Goal: Task Accomplishment & Management: Manage account settings

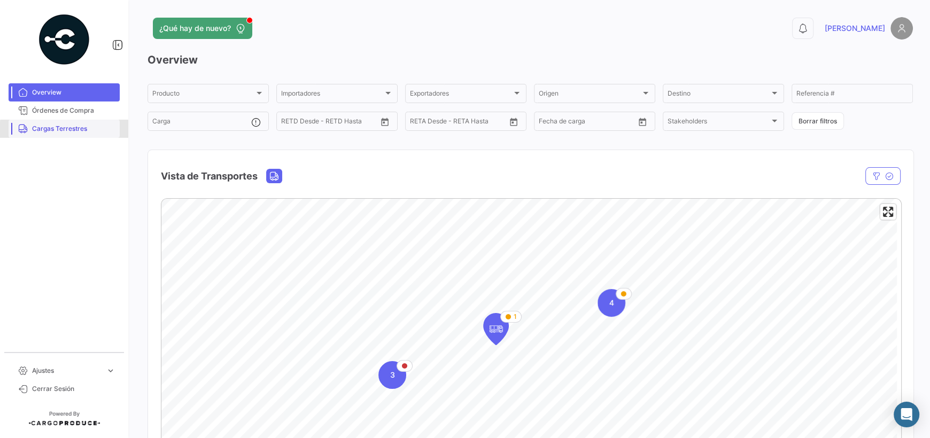
click at [72, 130] on span "Cargas Terrestres" at bounding box center [73, 129] width 83 height 10
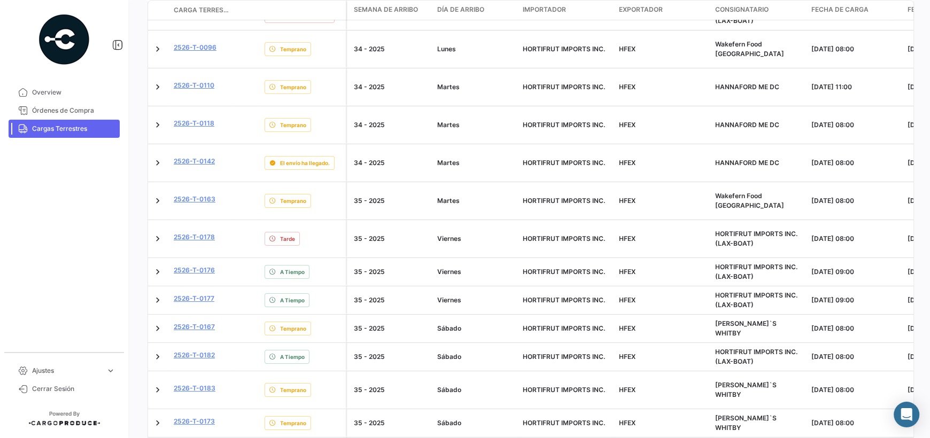
scroll to position [321, 0]
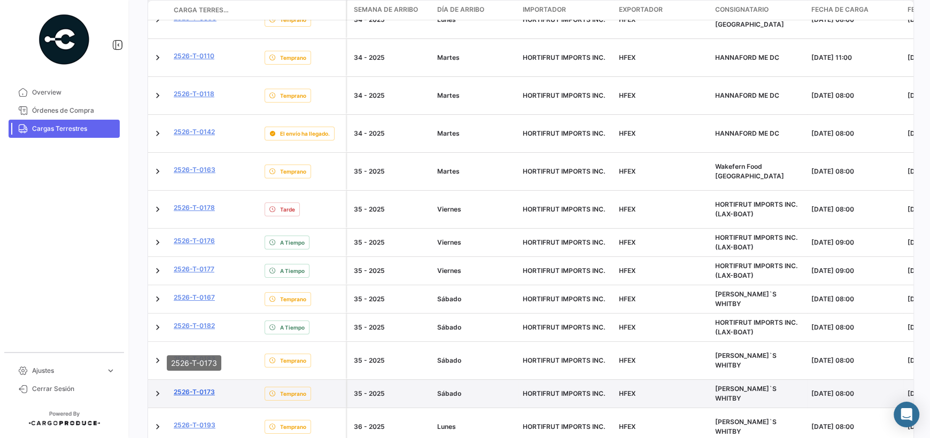
click at [207, 387] on link "2526-T-0173" at bounding box center [194, 392] width 41 height 10
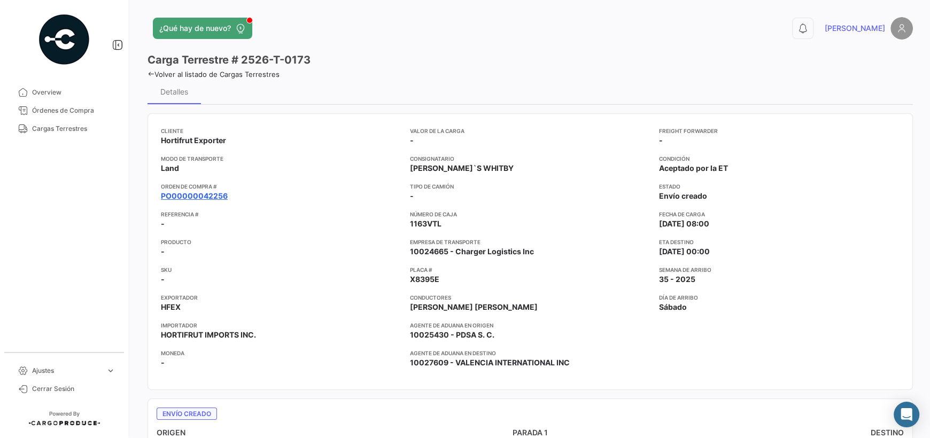
click at [211, 193] on link "PO00000042256" at bounding box center [194, 196] width 67 height 11
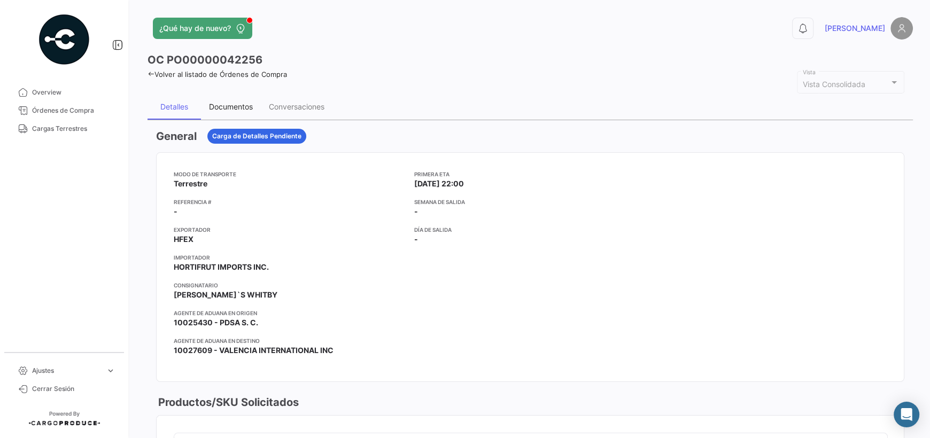
click at [230, 107] on div "Documentos" at bounding box center [231, 106] width 44 height 9
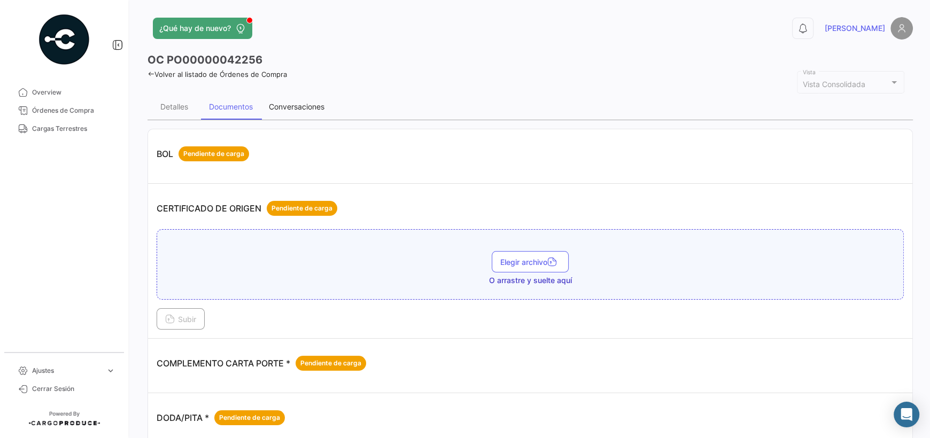
click at [275, 107] on div "Conversaciones" at bounding box center [297, 106] width 56 height 9
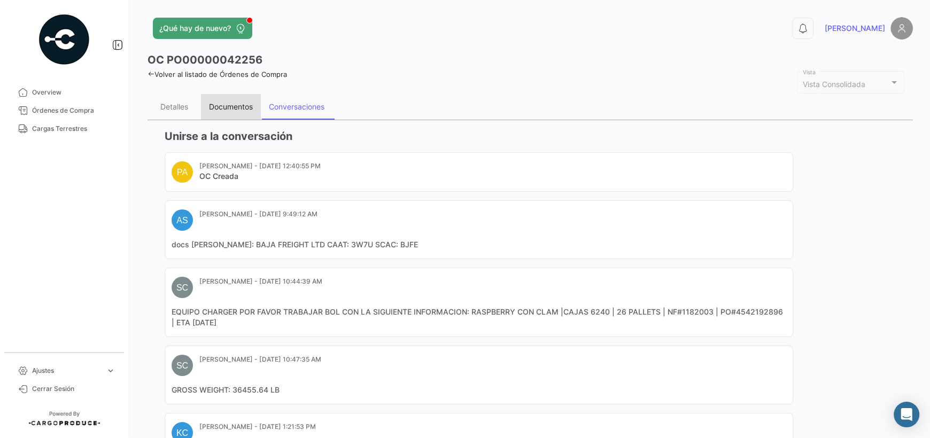
click at [220, 100] on div "Documentos" at bounding box center [231, 107] width 60 height 26
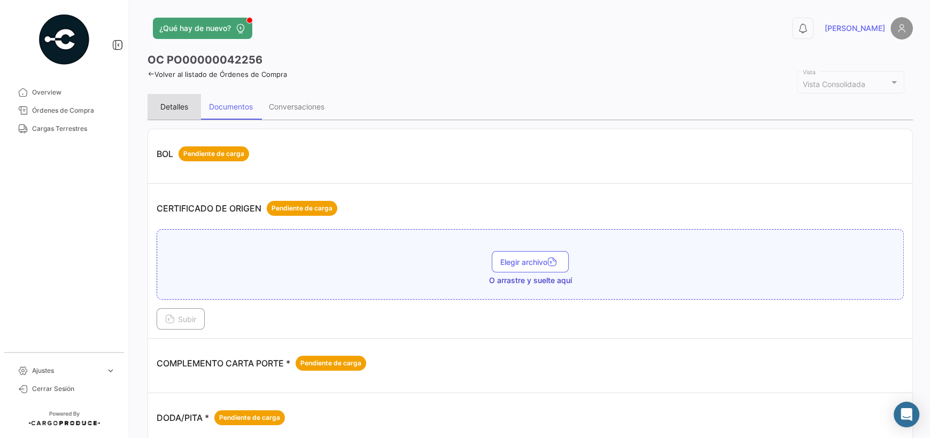
click at [172, 108] on div "Detalles" at bounding box center [174, 106] width 28 height 9
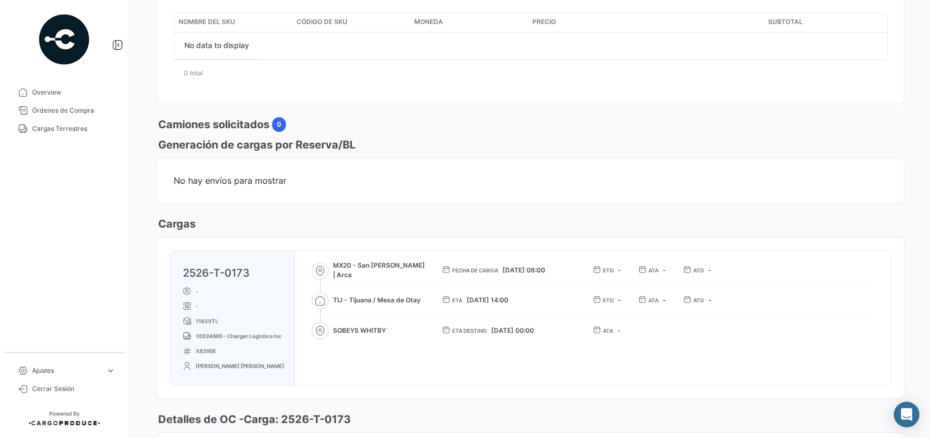
scroll to position [427, 0]
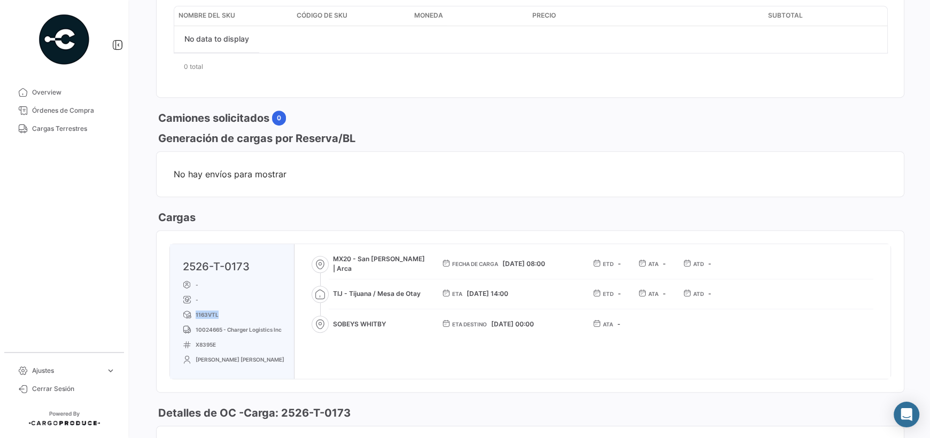
drag, startPoint x: 218, startPoint y: 313, endPoint x: 196, endPoint y: 315, distance: 21.4
click at [196, 315] on span "1163VTL" at bounding box center [207, 314] width 23 height 9
copy span "1163VTL"
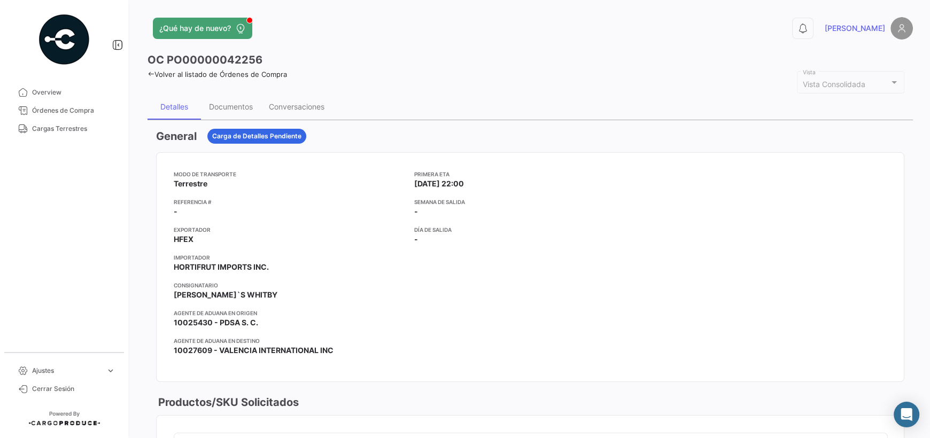
scroll to position [0, 0]
click at [236, 112] on div "Documentos" at bounding box center [231, 107] width 60 height 26
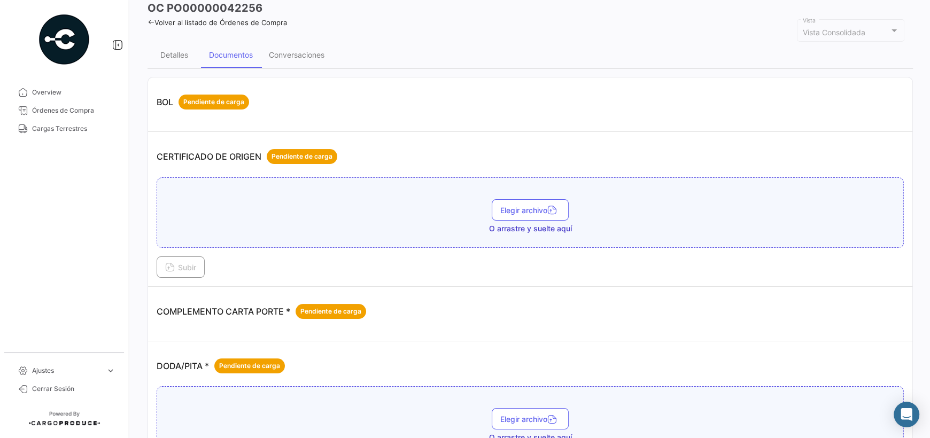
scroll to position [53, 0]
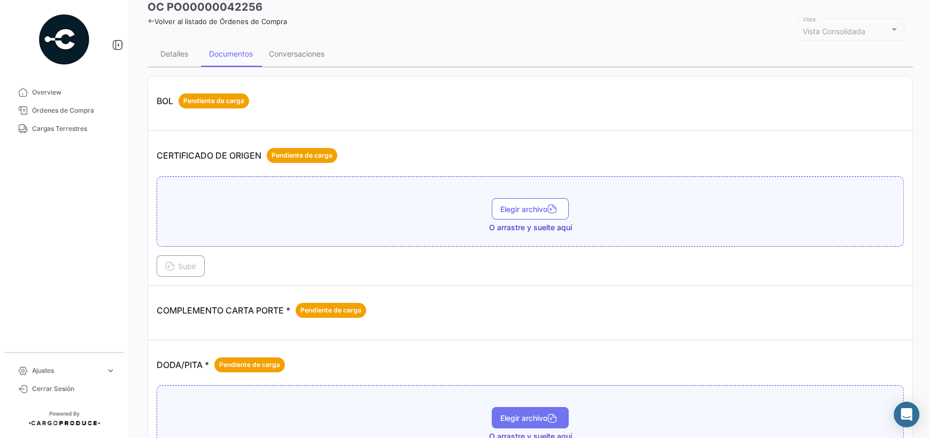
click at [517, 421] on span "Elegir archivo" at bounding box center [530, 418] width 60 height 9
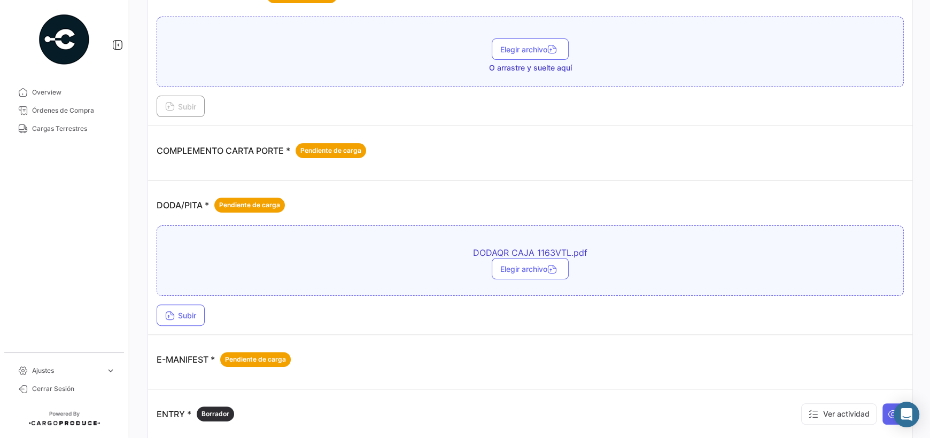
scroll to position [267, 0]
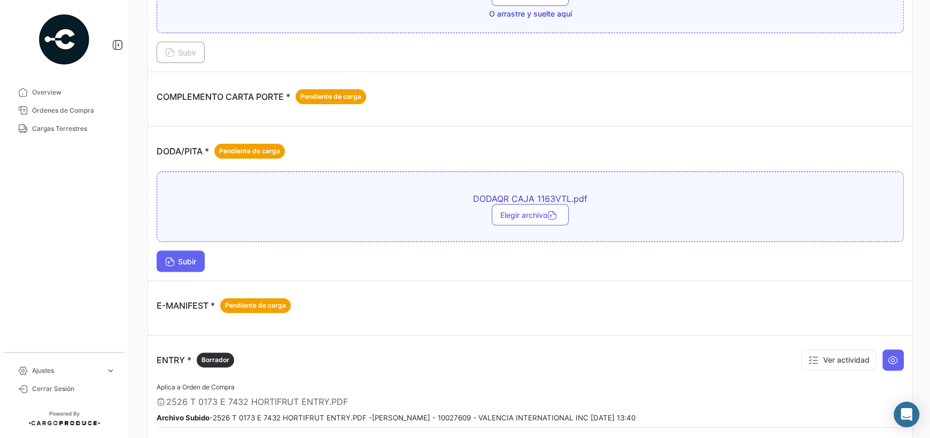
click at [190, 258] on span "Subir" at bounding box center [180, 261] width 31 height 9
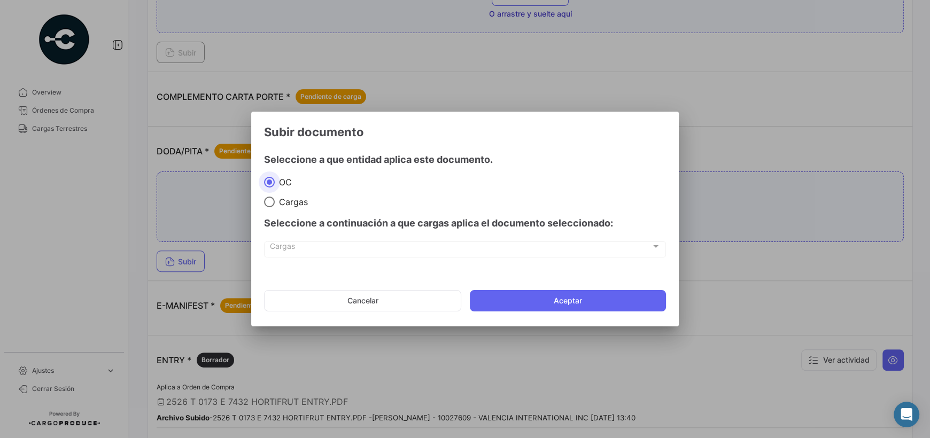
click at [286, 203] on span "Cargas" at bounding box center [291, 202] width 33 height 11
click at [275, 203] on input "Cargas" at bounding box center [269, 202] width 11 height 11
radio input "true"
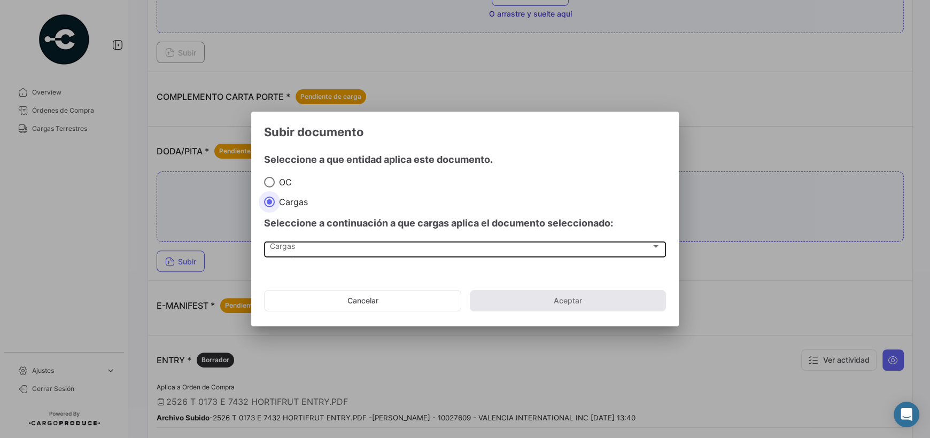
click at [307, 254] on div "Cargas Cargas" at bounding box center [465, 248] width 391 height 18
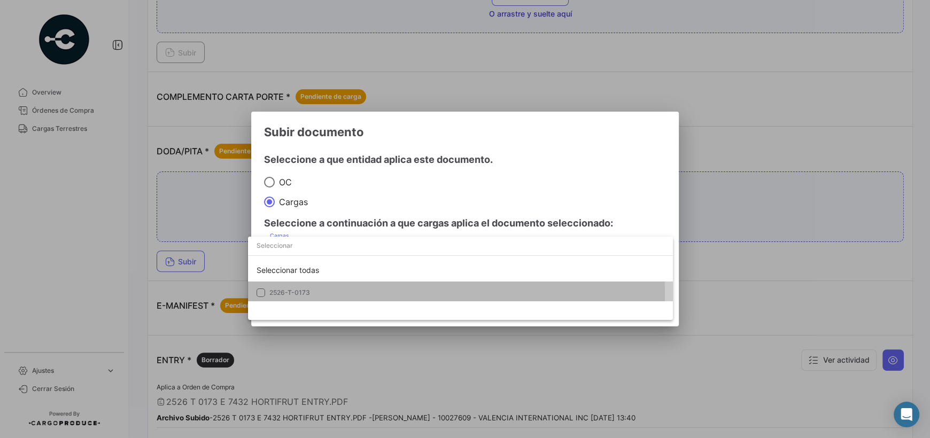
click at [264, 296] on mat-pseudo-checkbox at bounding box center [261, 293] width 9 height 9
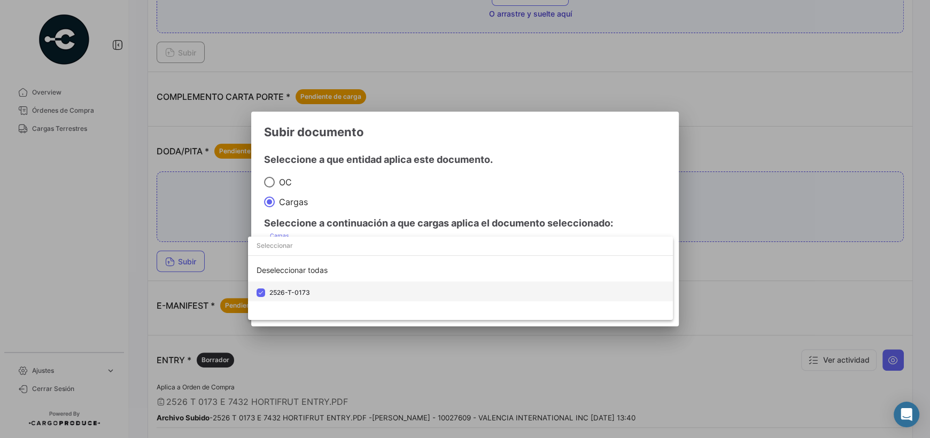
click at [573, 298] on mat-option "2526-T-0173" at bounding box center [460, 293] width 425 height 22
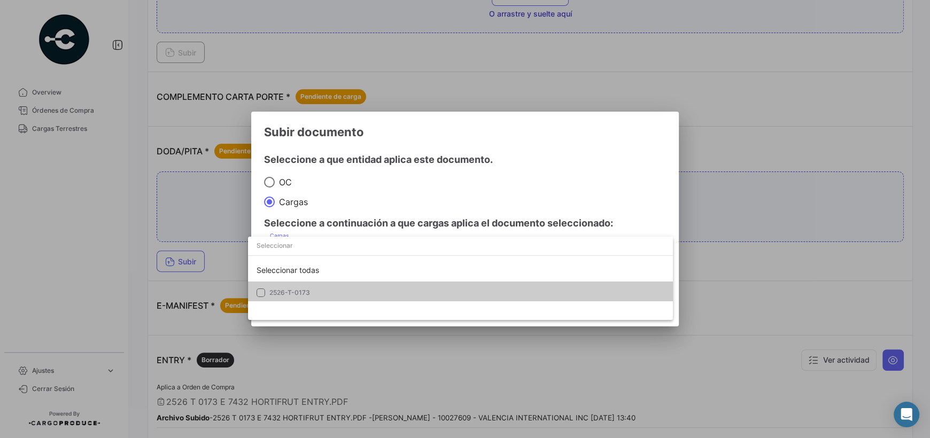
click at [261, 292] on mat-pseudo-checkbox at bounding box center [261, 293] width 9 height 9
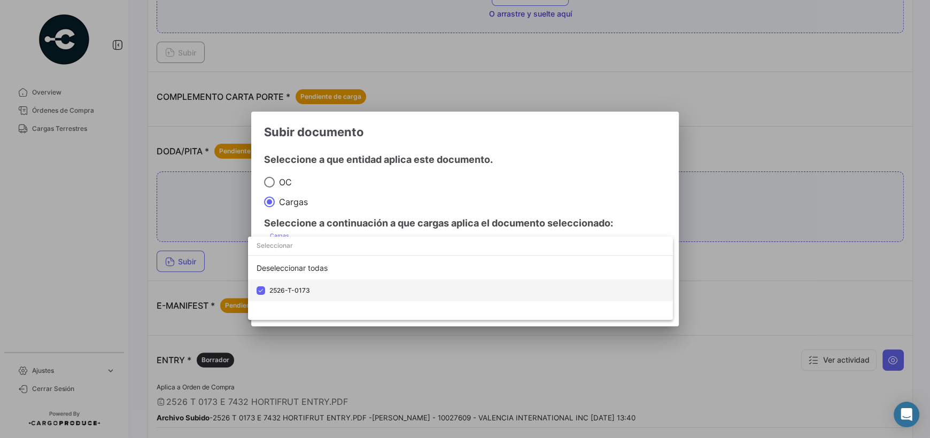
scroll to position [3, 0]
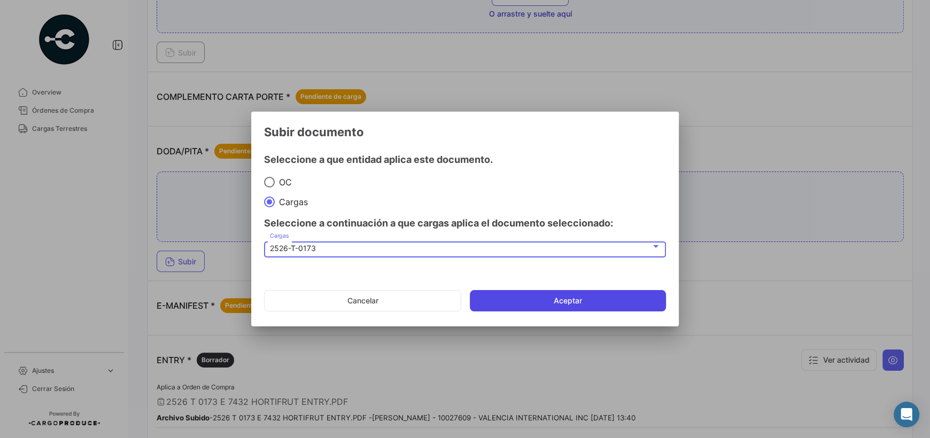
click at [544, 298] on button "Aceptar" at bounding box center [568, 300] width 196 height 21
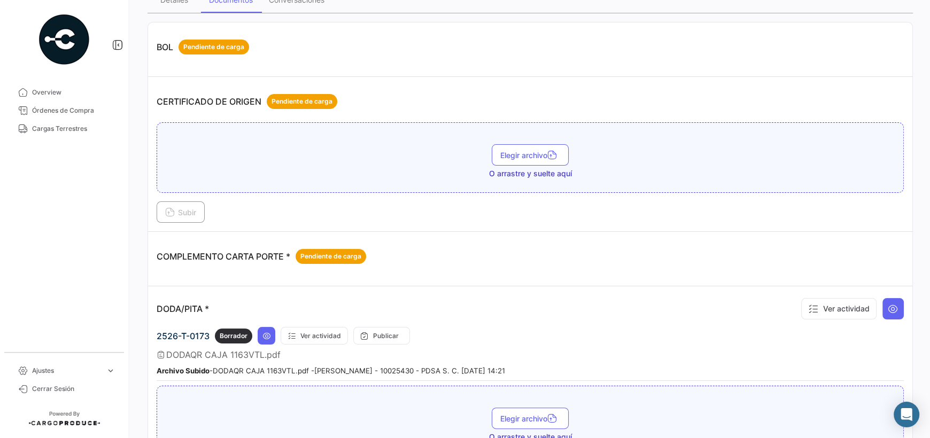
scroll to position [0, 0]
